Goal: Task Accomplishment & Management: Use online tool/utility

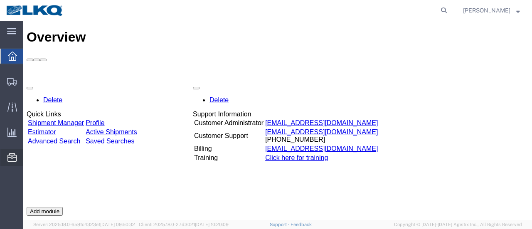
click at [0, 0] on span "Location Appointment" at bounding box center [0, 0] width 0 height 0
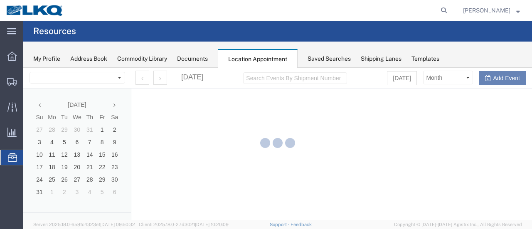
select select "28712"
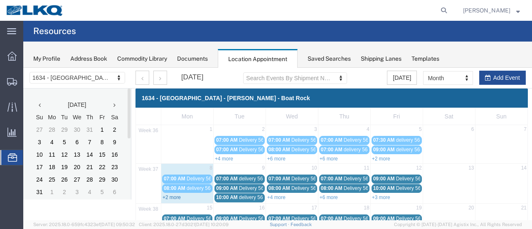
click at [169, 196] on link "+2 more" at bounding box center [171, 197] width 18 height 6
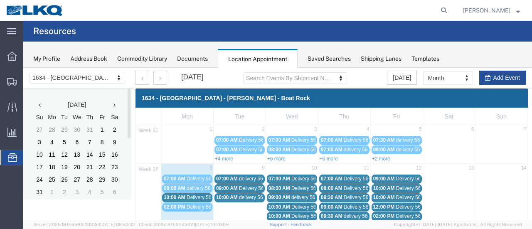
scroll to position [42, 0]
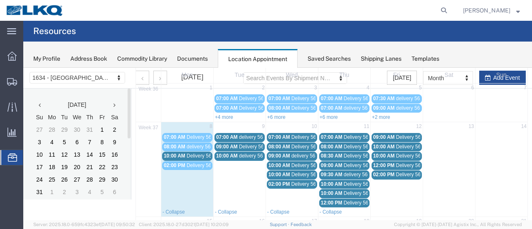
click at [199, 153] on span "Delivery 56356318" at bounding box center [206, 156] width 41 height 6
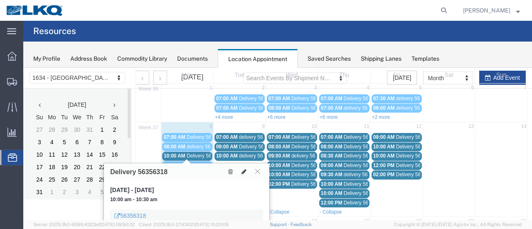
click at [245, 169] on icon at bounding box center [243, 172] width 5 height 6
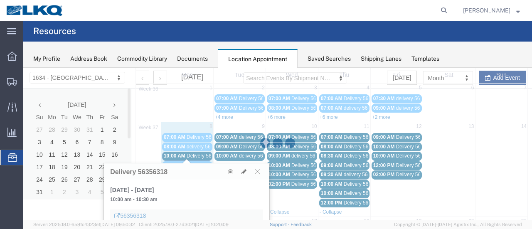
select select "1"
select select
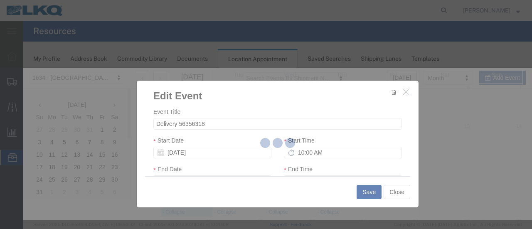
select select
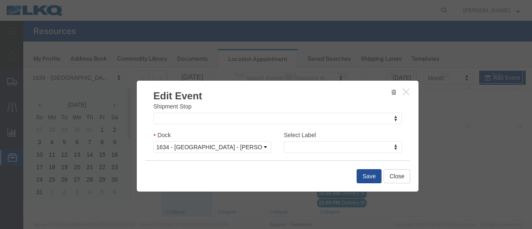
scroll to position [125, 0]
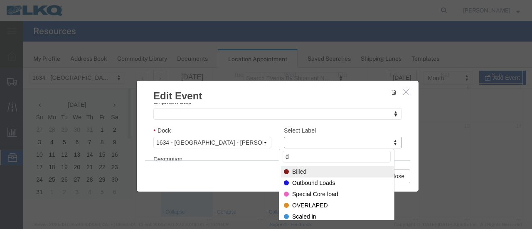
type input "de"
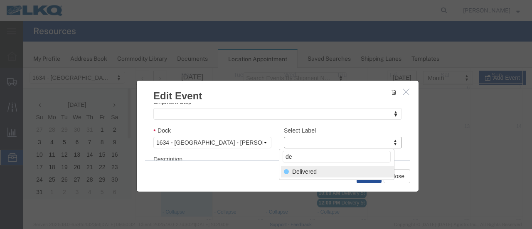
select select "40"
click at [368, 172] on button "Save" at bounding box center [368, 176] width 25 height 14
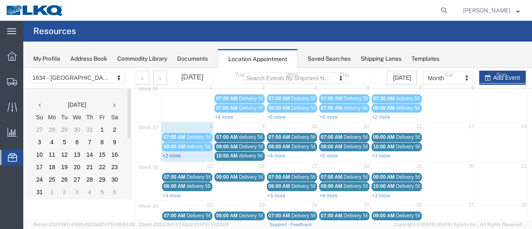
click at [166, 156] on link "+2 more" at bounding box center [171, 156] width 18 height 6
